Goal: Task Accomplishment & Management: Manage account settings

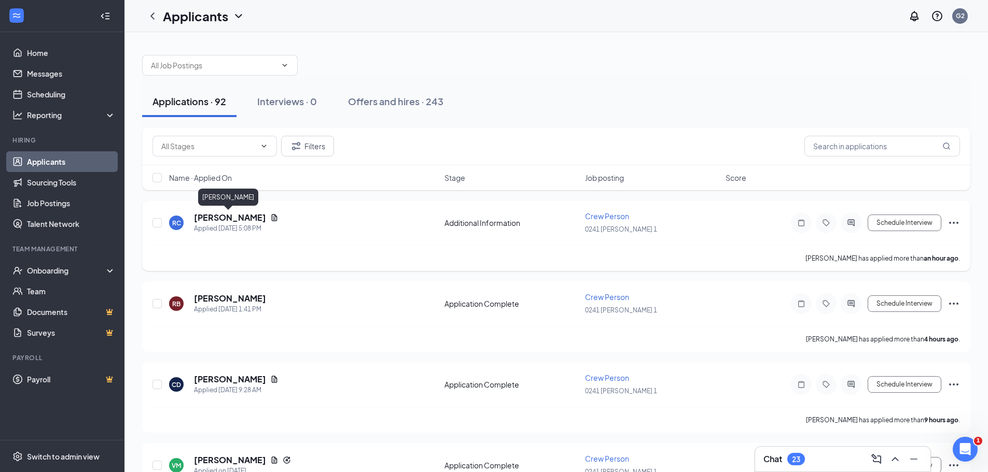
click at [207, 217] on h5 "[PERSON_NAME]" at bounding box center [230, 217] width 72 height 11
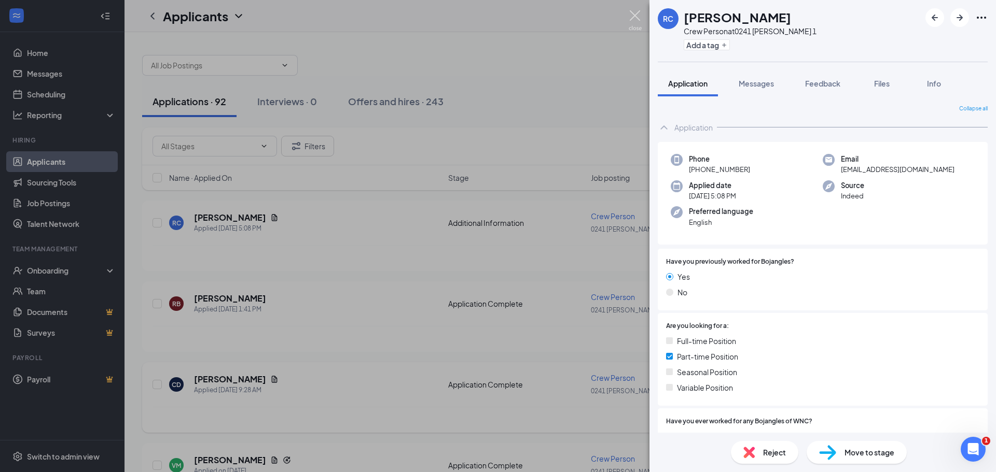
drag, startPoint x: 634, startPoint y: 13, endPoint x: 303, endPoint y: 363, distance: 482.0
click at [635, 12] on img at bounding box center [634, 20] width 13 height 20
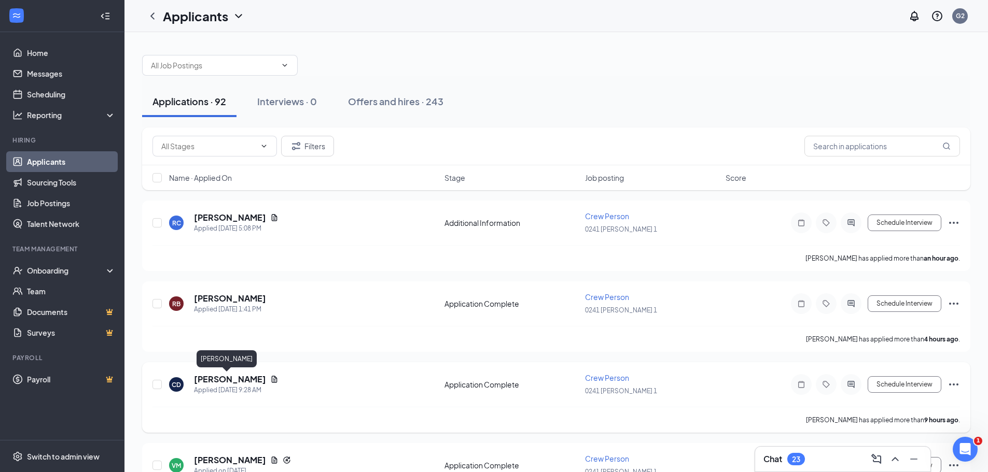
click at [225, 383] on h5 "[PERSON_NAME]" at bounding box center [230, 379] width 72 height 11
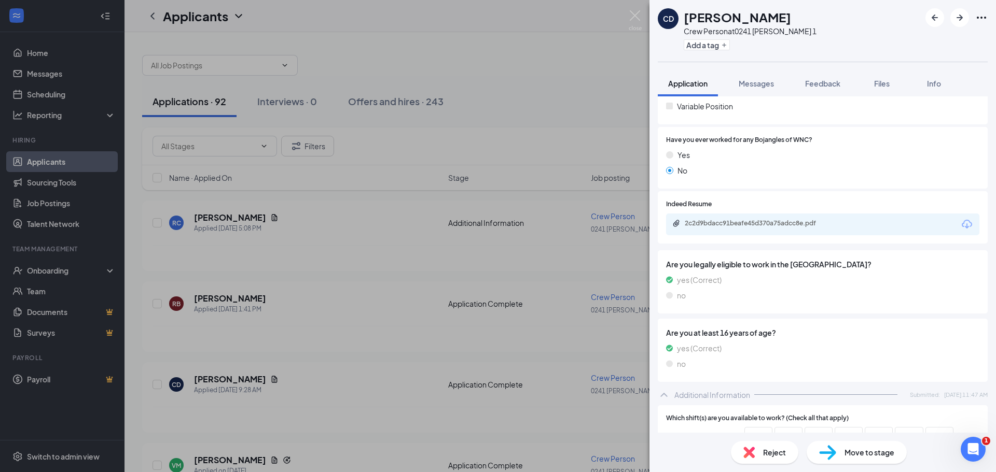
scroll to position [156, 0]
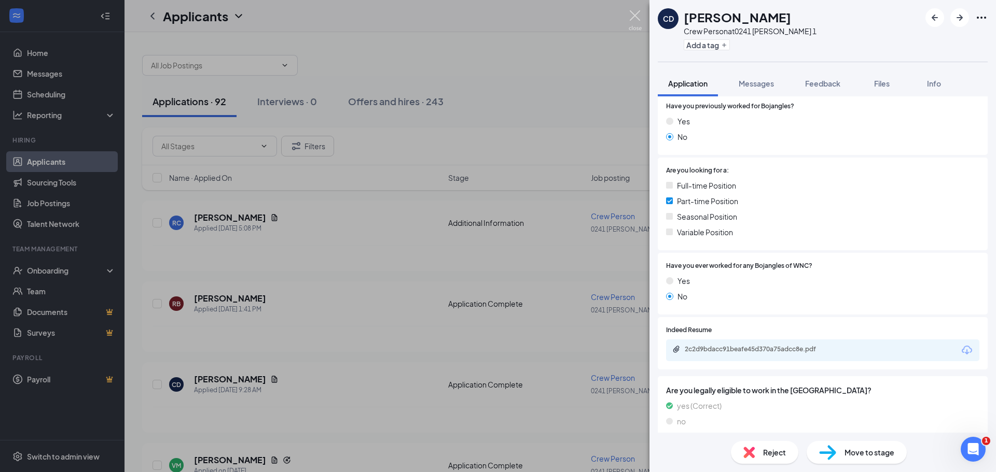
click at [632, 17] on img at bounding box center [634, 20] width 13 height 20
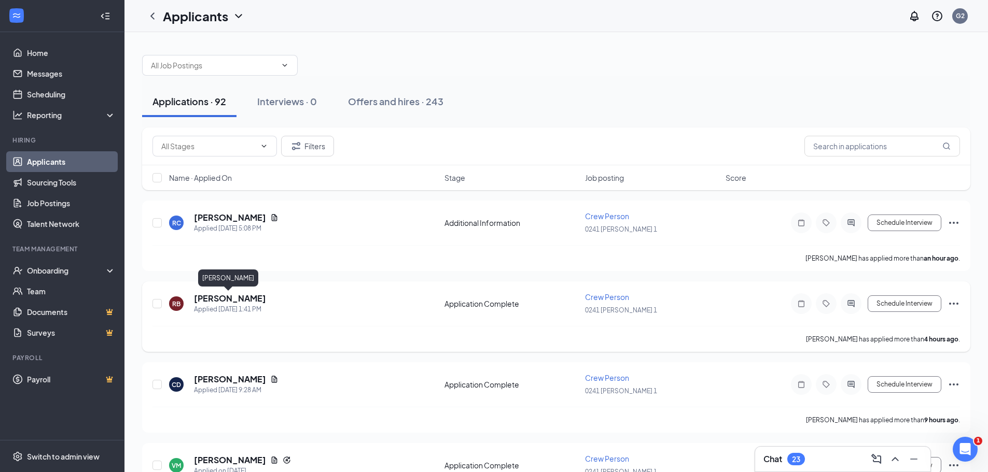
click at [241, 299] on h5 "[PERSON_NAME]" at bounding box center [230, 298] width 72 height 11
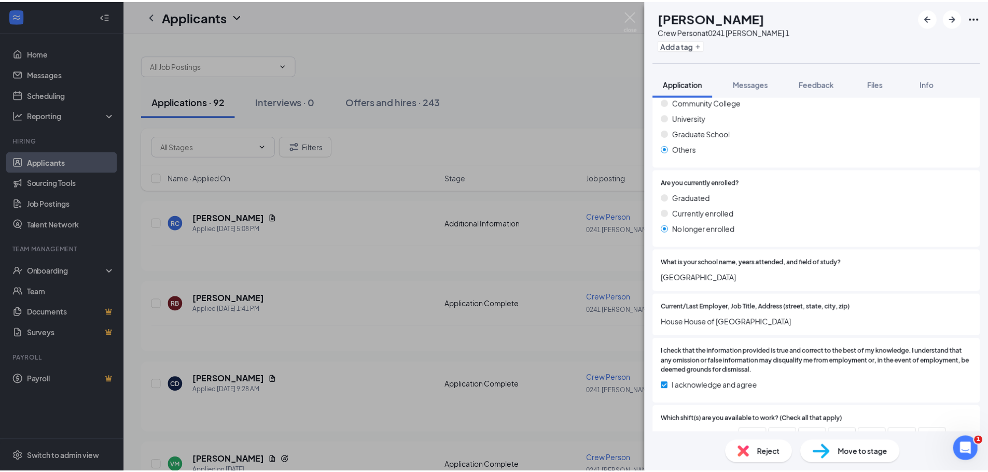
scroll to position [688, 0]
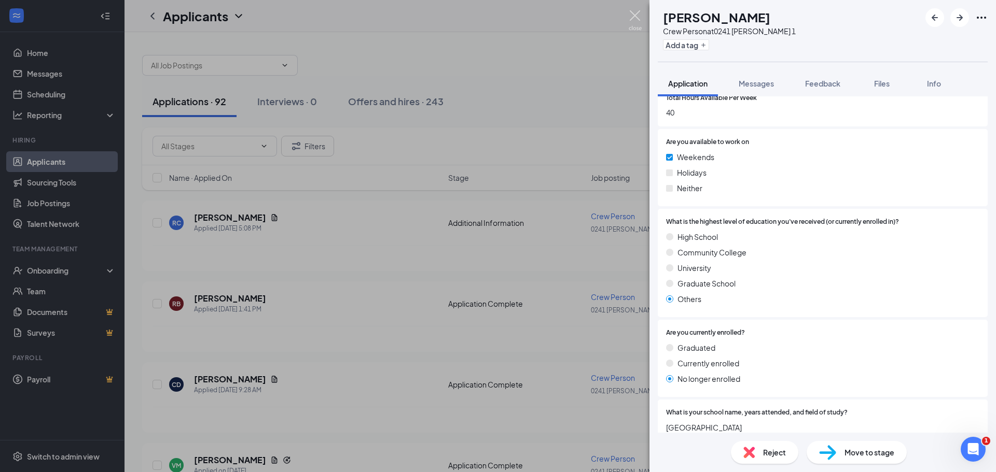
click at [635, 15] on img at bounding box center [634, 20] width 13 height 20
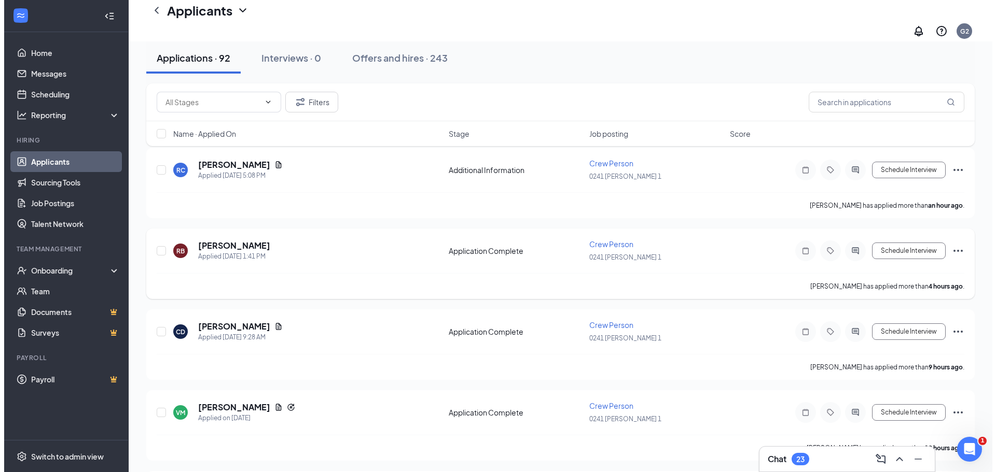
scroll to position [104, 0]
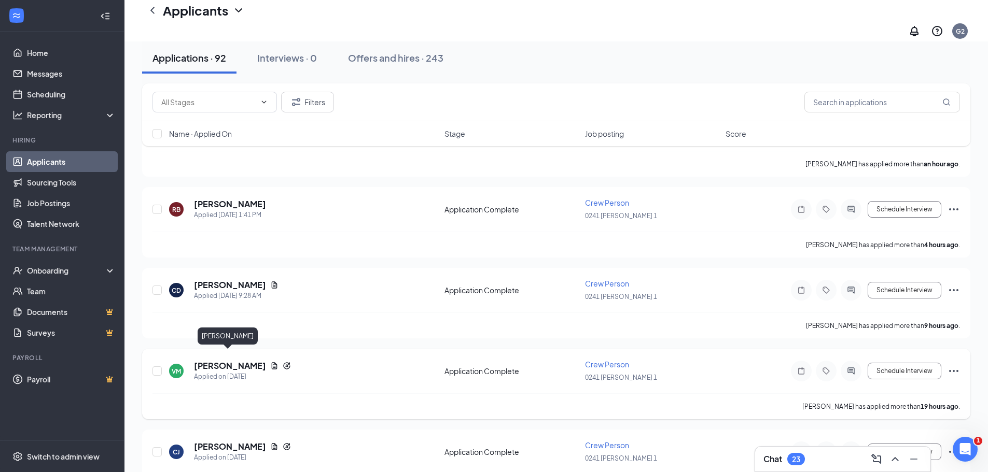
click at [228, 360] on h5 "[PERSON_NAME]" at bounding box center [230, 365] width 72 height 11
